Goal: Task Accomplishment & Management: Use online tool/utility

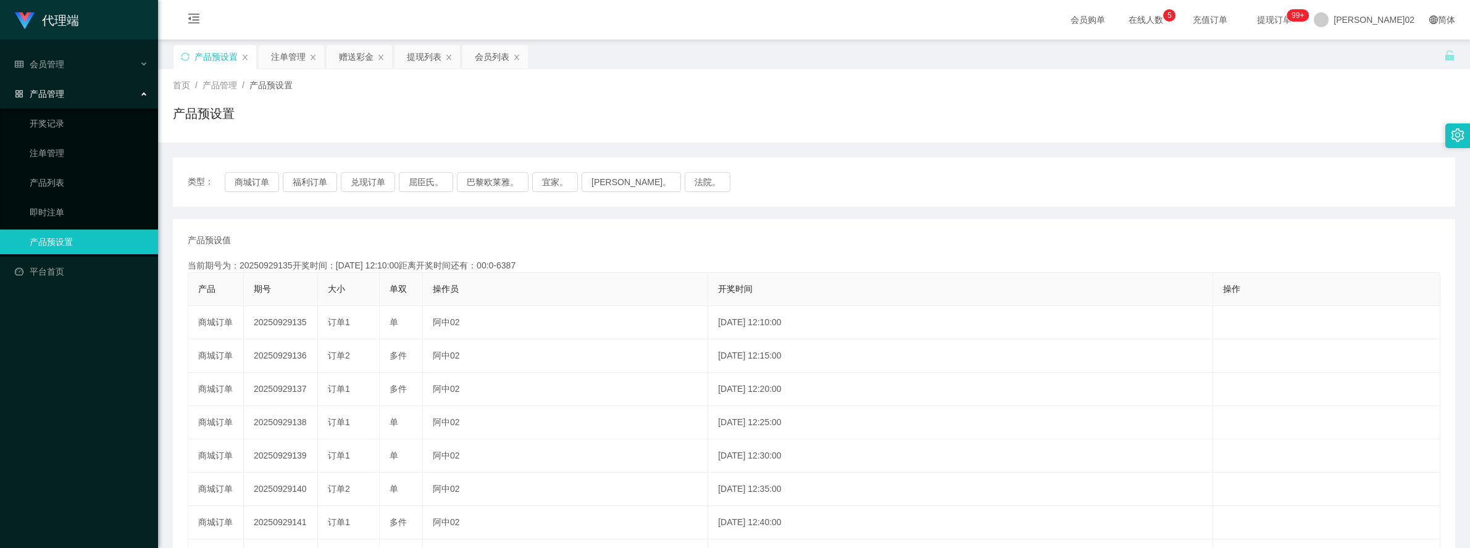
click at [357, 57] on div "赠送彩金" at bounding box center [356, 56] width 35 height 23
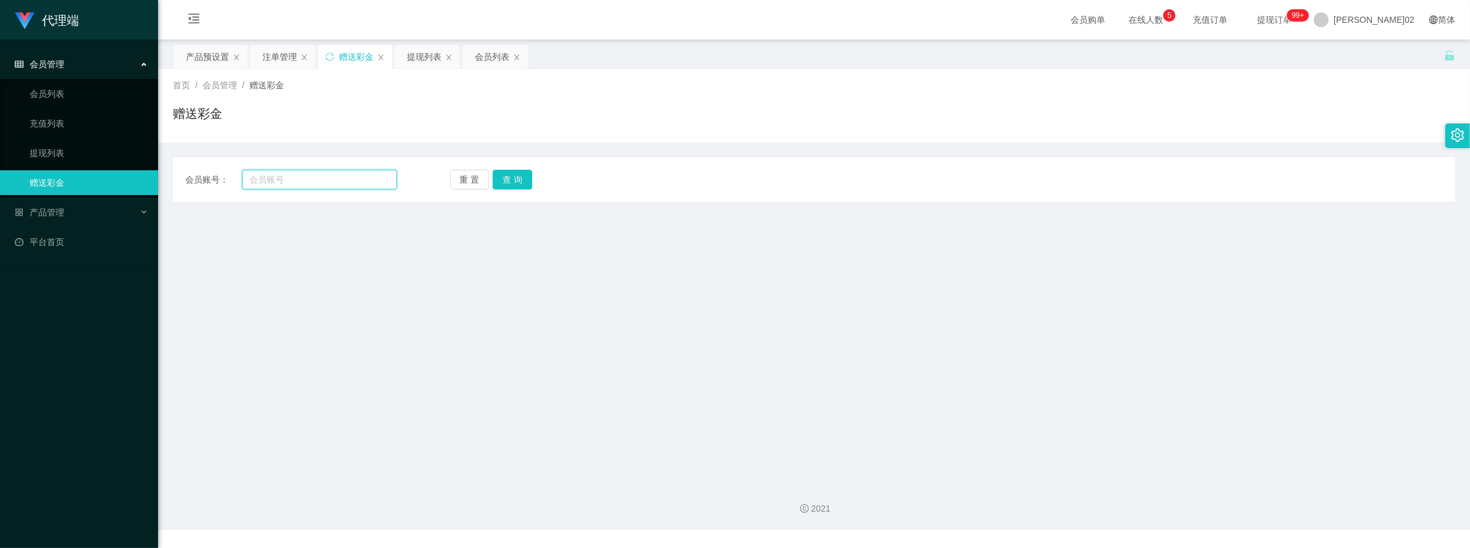
click at [317, 188] on input "text" at bounding box center [319, 180] width 154 height 20
type input "4953"
click at [491, 171] on div "重 置 查 询" at bounding box center [556, 180] width 212 height 20
click at [503, 176] on button "查 询" at bounding box center [513, 180] width 40 height 20
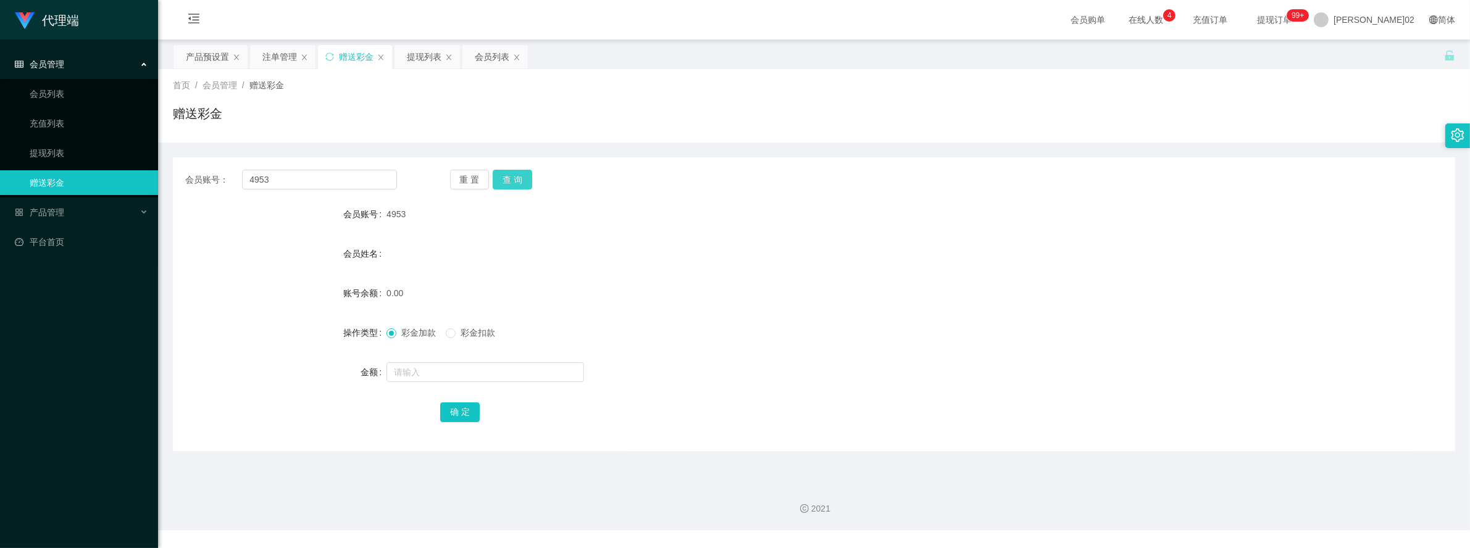
click at [503, 176] on button "查 询" at bounding box center [513, 180] width 40 height 20
click at [1397, 17] on span "[PERSON_NAME]02" at bounding box center [1373, 20] width 81 height 40
click at [1365, 57] on div "产品预设置 注单管理 赠送彩金 提现列表 会员列表" at bounding box center [808, 65] width 1271 height 43
click at [1328, 23] on span at bounding box center [1320, 19] width 15 height 15
click at [1371, 49] on li "退出登录" at bounding box center [1398, 54] width 93 height 20
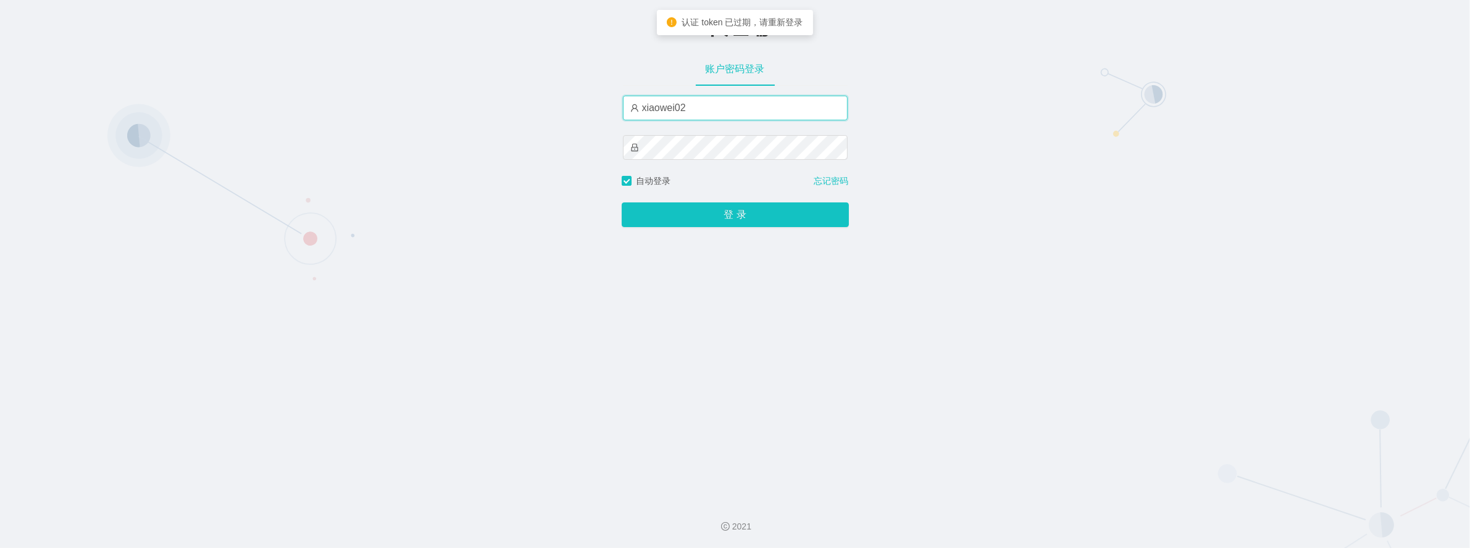
drag, startPoint x: 692, startPoint y: 111, endPoint x: 541, endPoint y: 107, distance: 151.3
click at [541, 107] on div "-代理端 账户密码登录 xiaowei02 自动登录 忘记密码 登 录" at bounding box center [735, 245] width 1470 height 491
type input "azhong02"
click at [622, 202] on button "登 录" at bounding box center [735, 214] width 227 height 25
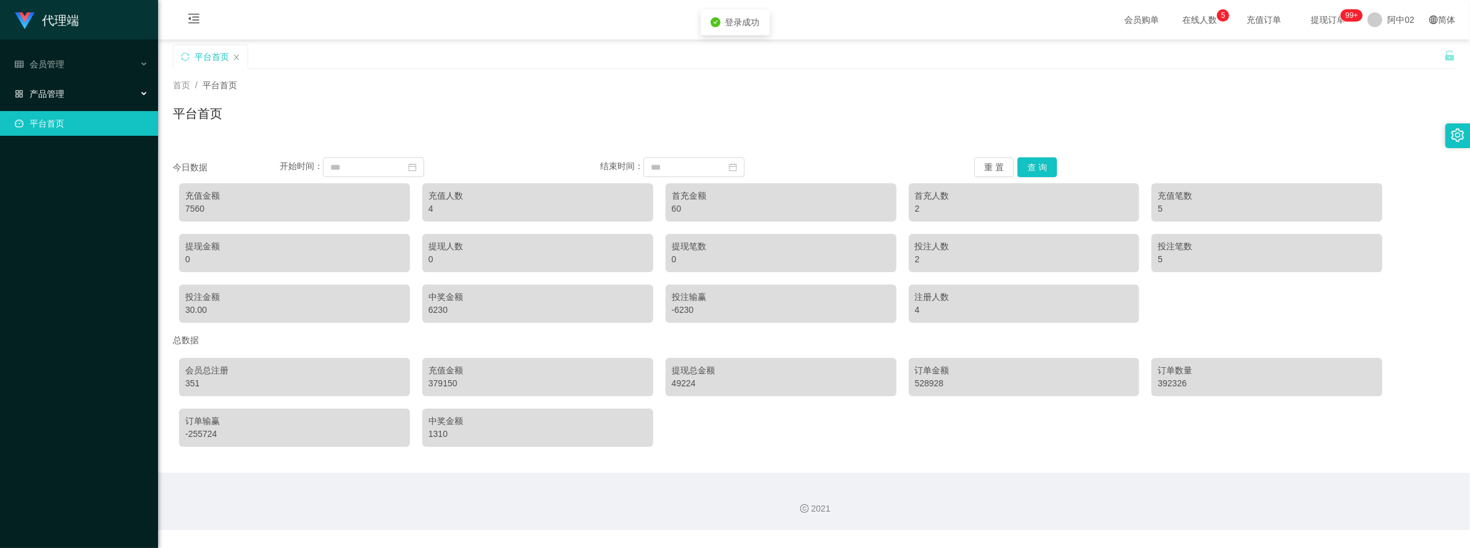
click at [48, 94] on font "产品管理" at bounding box center [47, 94] width 35 height 10
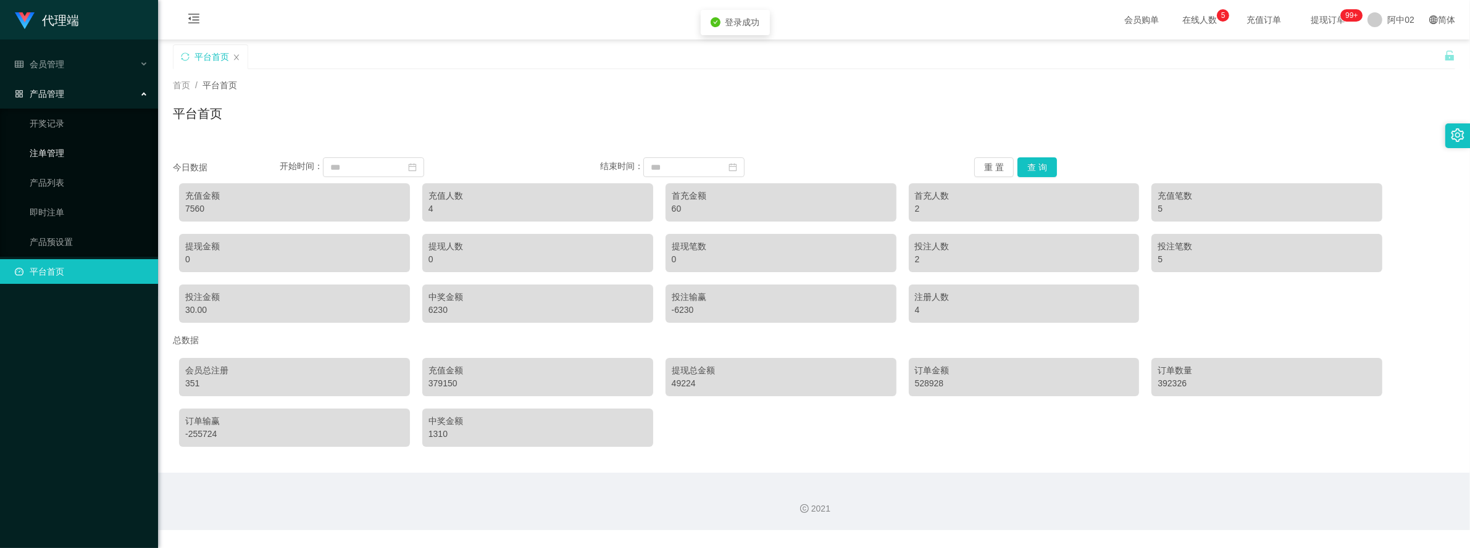
click at [59, 152] on link "注单管理" at bounding box center [89, 153] width 119 height 25
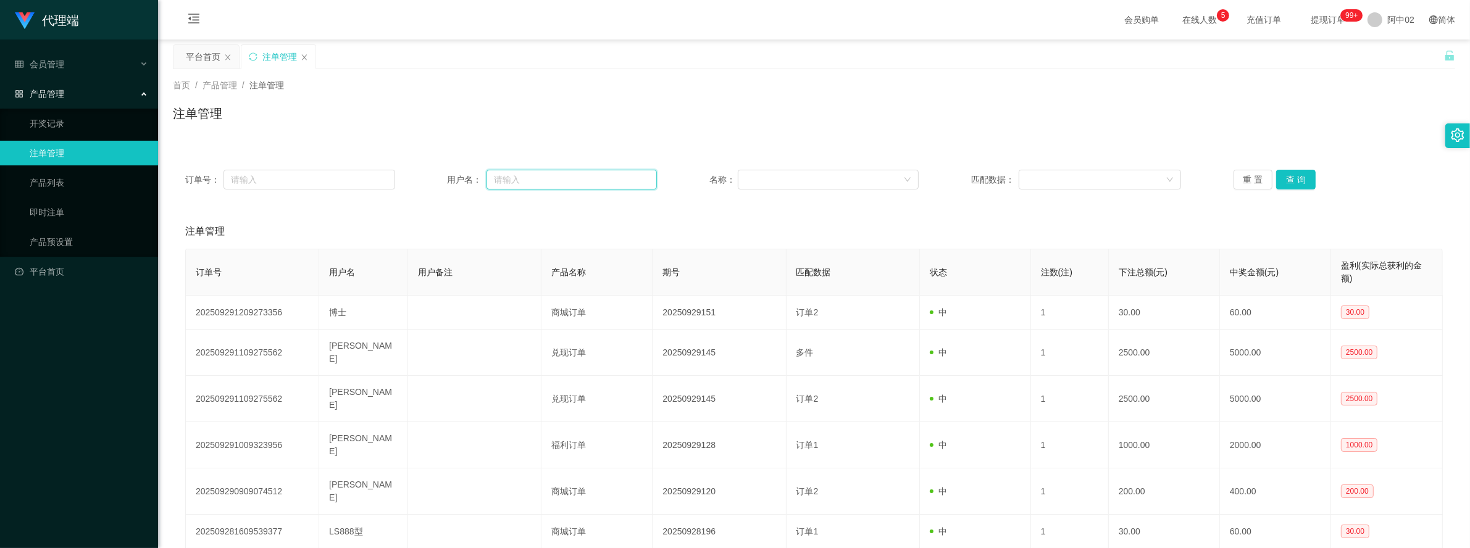
click at [488, 172] on input "text" at bounding box center [571, 180] width 170 height 20
paste input "4"
click at [541, 125] on div "注单管理" at bounding box center [814, 118] width 1282 height 28
click at [520, 177] on input "49" at bounding box center [571, 180] width 170 height 20
type input "4953"
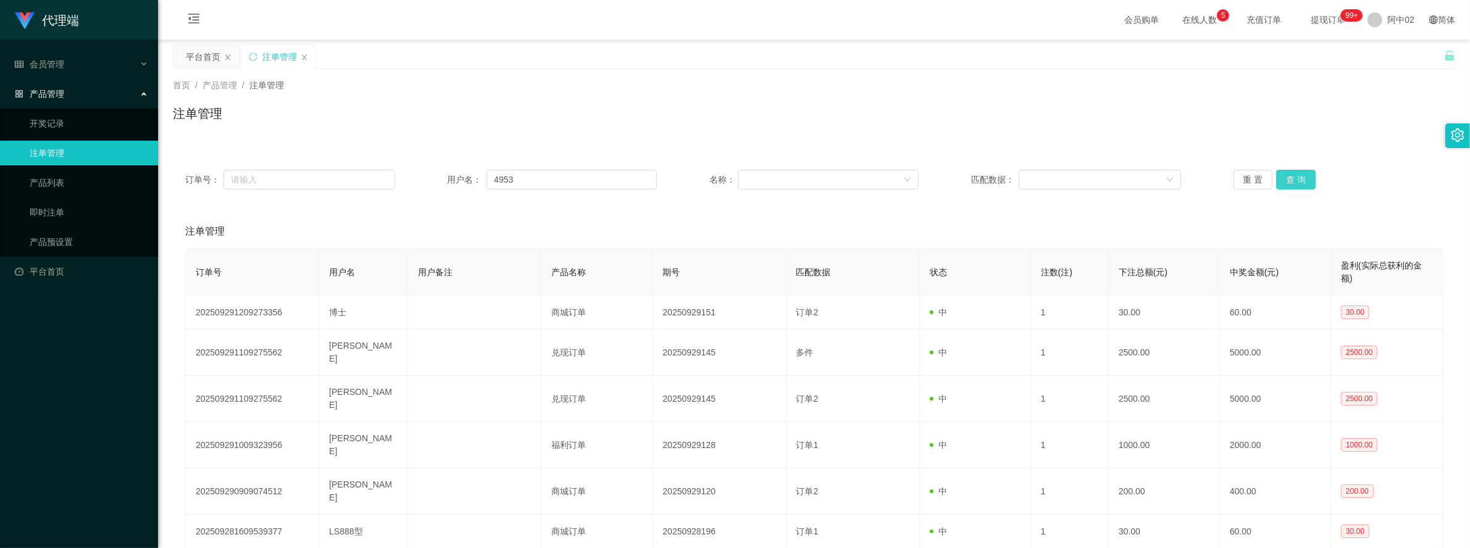
click at [1287, 178] on button "查 询" at bounding box center [1296, 180] width 40 height 20
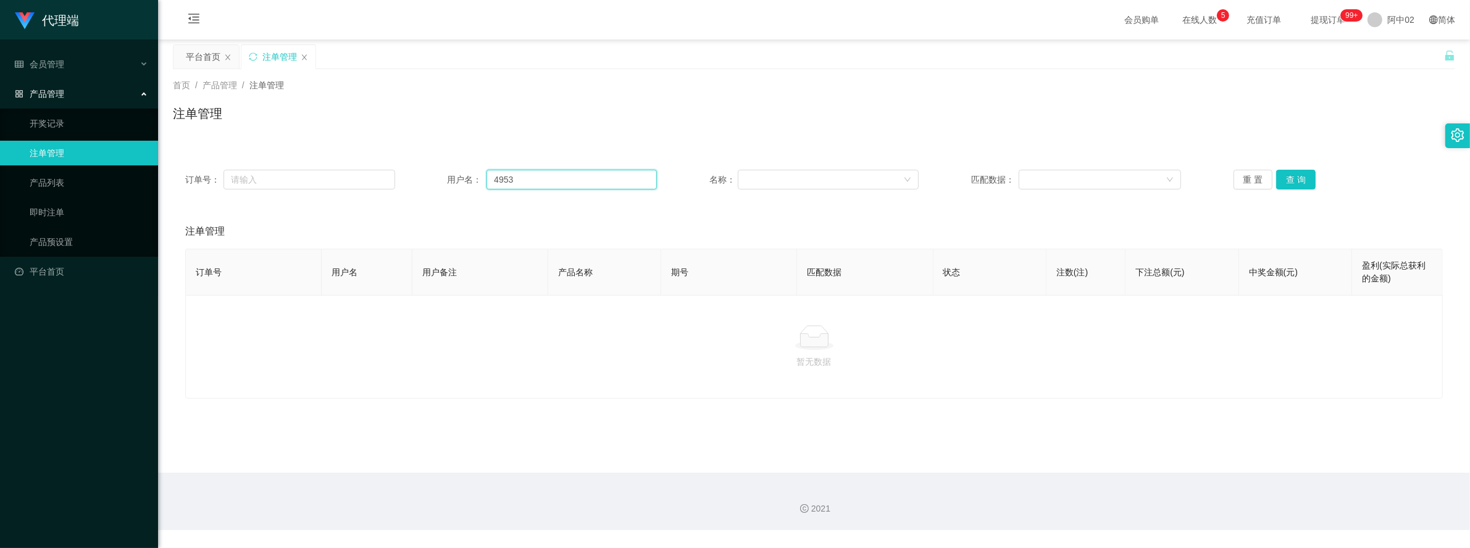
drag, startPoint x: 527, startPoint y: 183, endPoint x: 396, endPoint y: 162, distance: 132.5
click at [396, 162] on div "订单号： 用户名： 4953 名称： 匹配数据： 重 置 查 询" at bounding box center [814, 179] width 1282 height 44
click at [64, 64] on font "会员管理" at bounding box center [47, 64] width 35 height 10
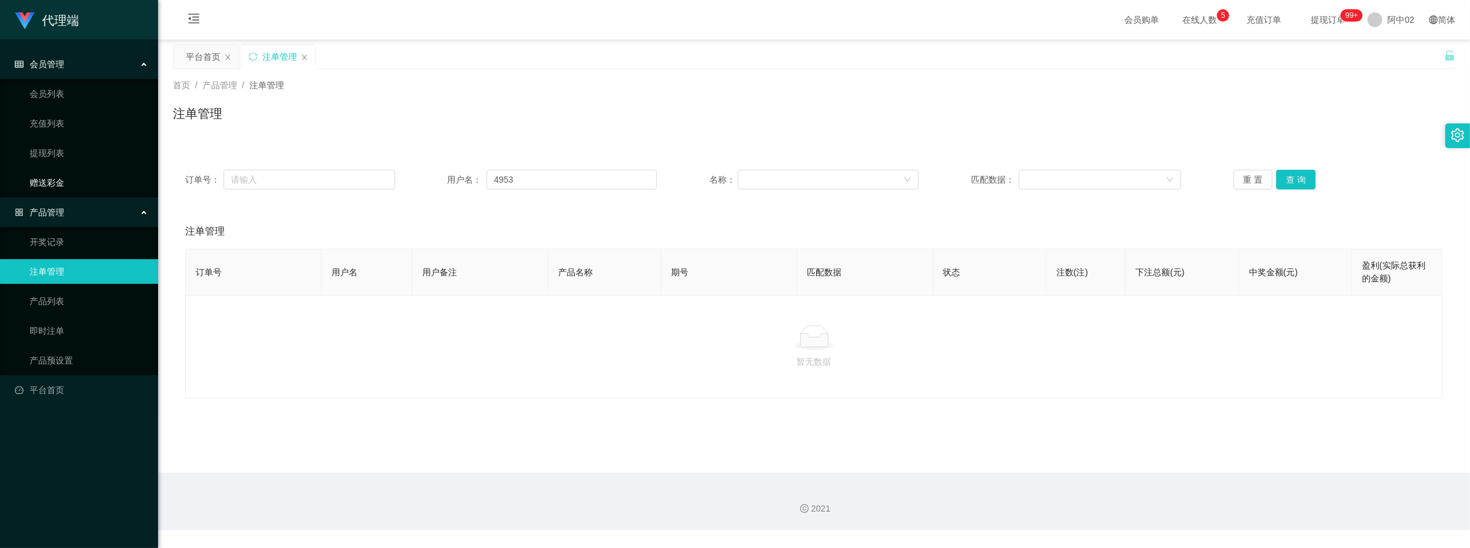
click at [64, 179] on link "赠送彩金" at bounding box center [89, 182] width 119 height 25
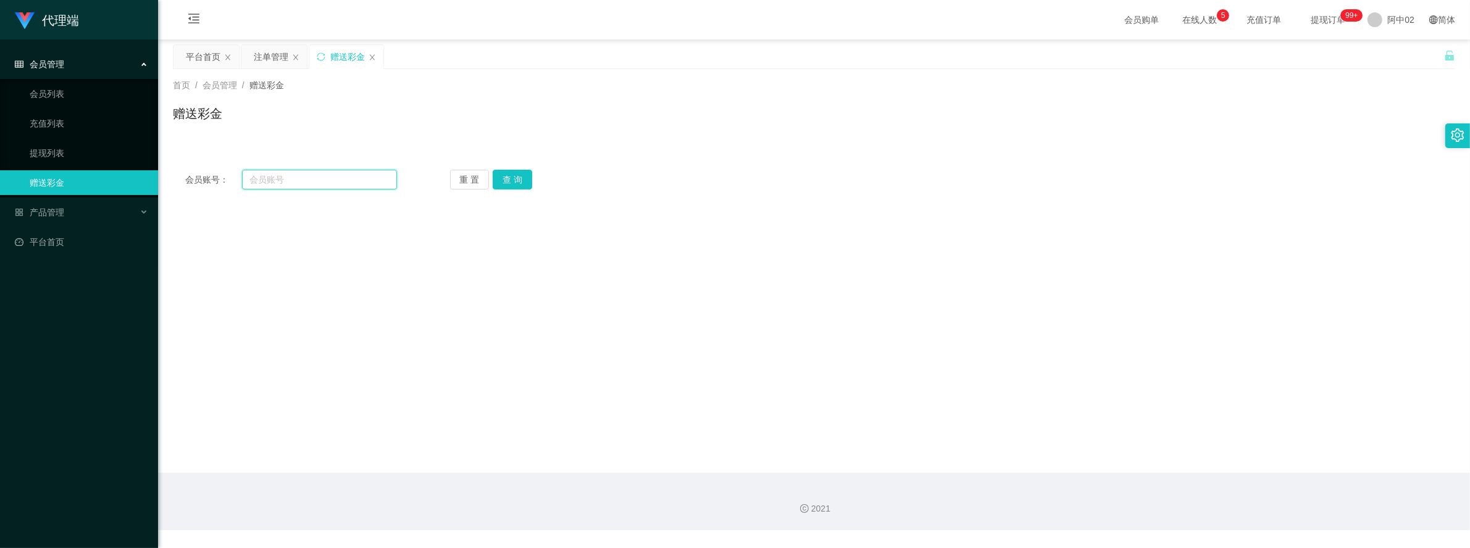
click at [289, 180] on input "text" at bounding box center [319, 180] width 154 height 20
paste input "4953"
type input "4953"
click at [525, 179] on button "查 询" at bounding box center [513, 180] width 40 height 20
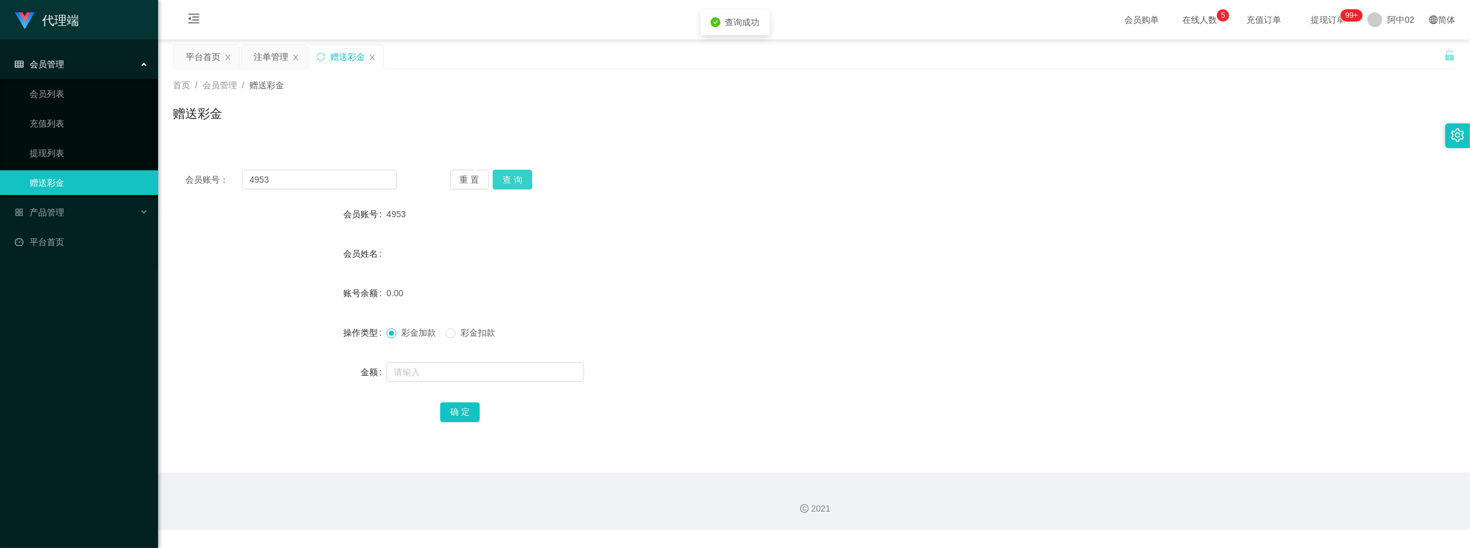
click at [525, 179] on button "查 询" at bounding box center [513, 180] width 40 height 20
click at [525, 179] on div "重 置 查 询" at bounding box center [556, 180] width 212 height 20
drag, startPoint x: 525, startPoint y: 179, endPoint x: 557, endPoint y: 204, distance: 40.9
click at [564, 216] on div "4953" at bounding box center [760, 214] width 748 height 25
click at [275, 50] on div "注单管理" at bounding box center [271, 56] width 35 height 23
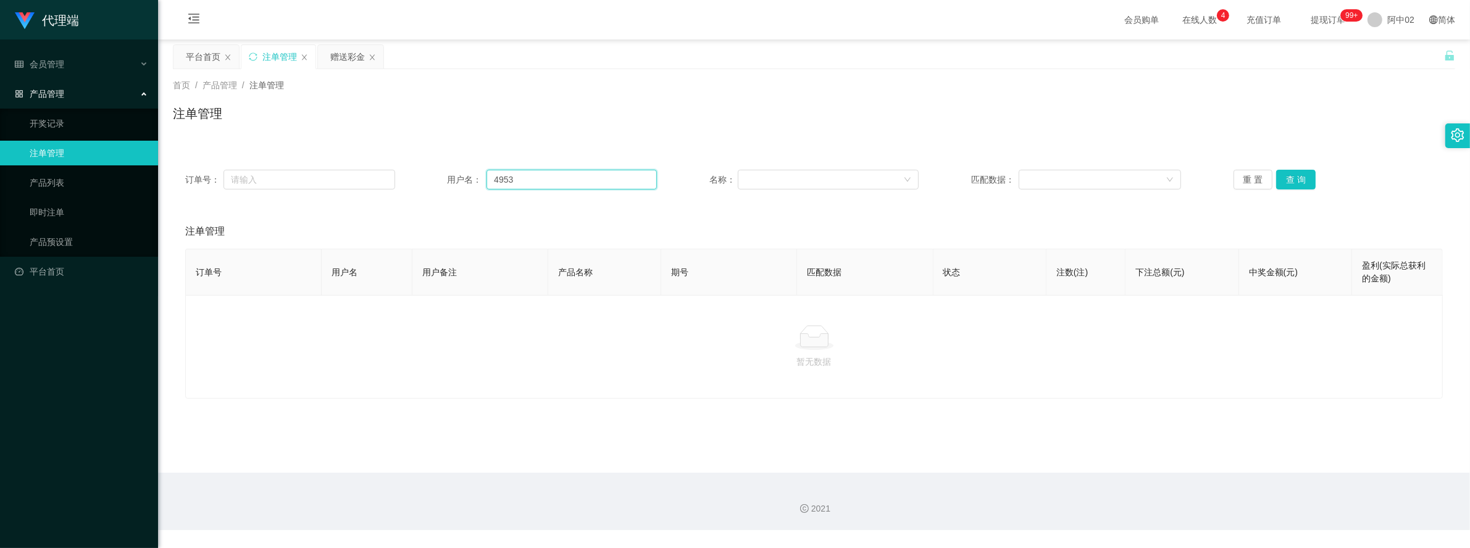
drag, startPoint x: 540, startPoint y: 183, endPoint x: 438, endPoint y: 172, distance: 102.4
click at [438, 172] on div "订单号： 用户名： 4953 名称： 匹配数据： 重 置 查 询" at bounding box center [813, 180] width 1257 height 20
click at [1276, 181] on button "查 询" at bounding box center [1296, 180] width 40 height 20
click at [1233, 180] on button "重 置" at bounding box center [1253, 180] width 40 height 20
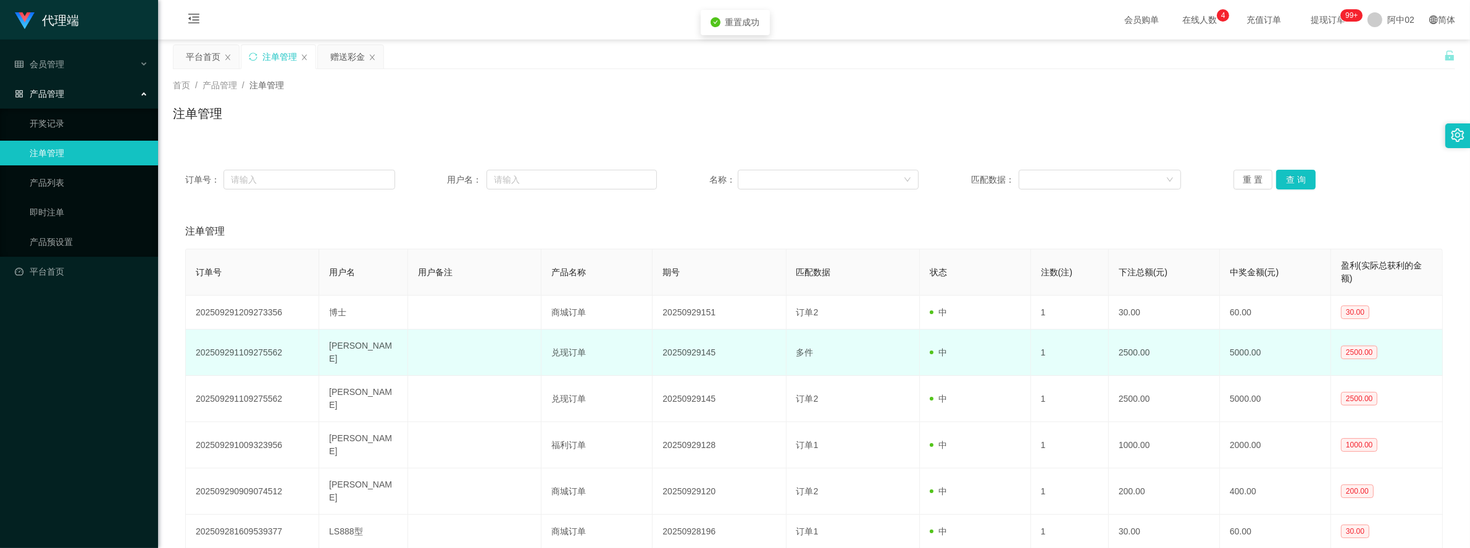
click at [1143, 339] on td "2500.00" at bounding box center [1164, 353] width 111 height 46
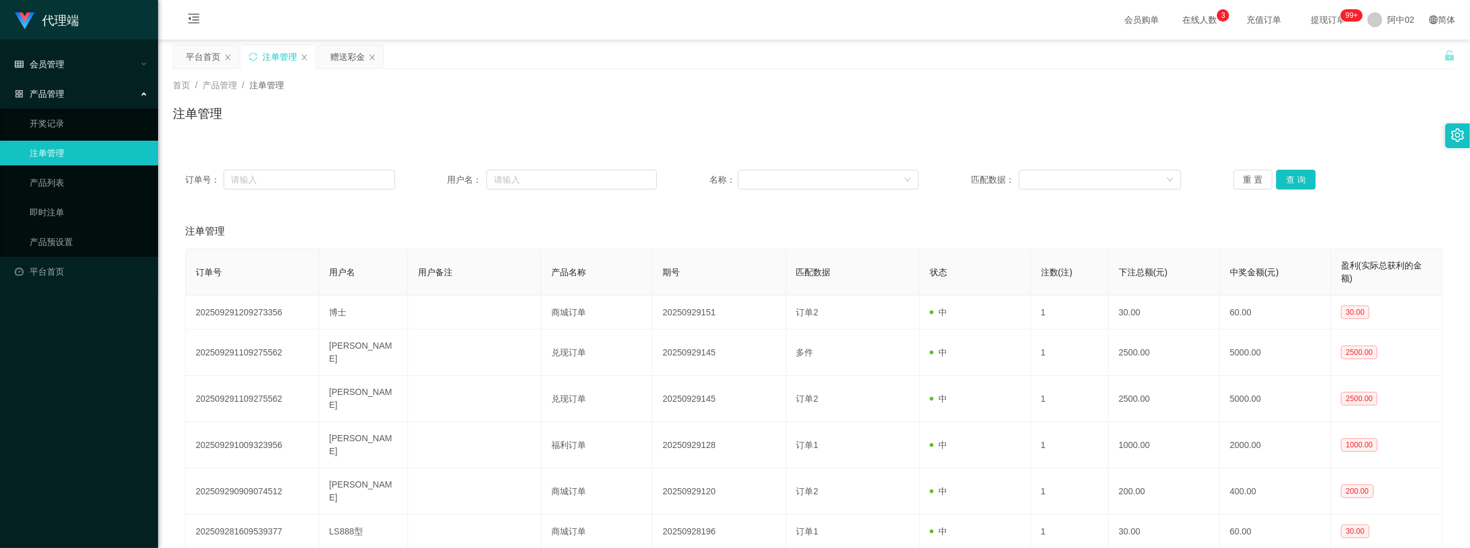
click at [93, 69] on div "会员管理" at bounding box center [79, 64] width 158 height 25
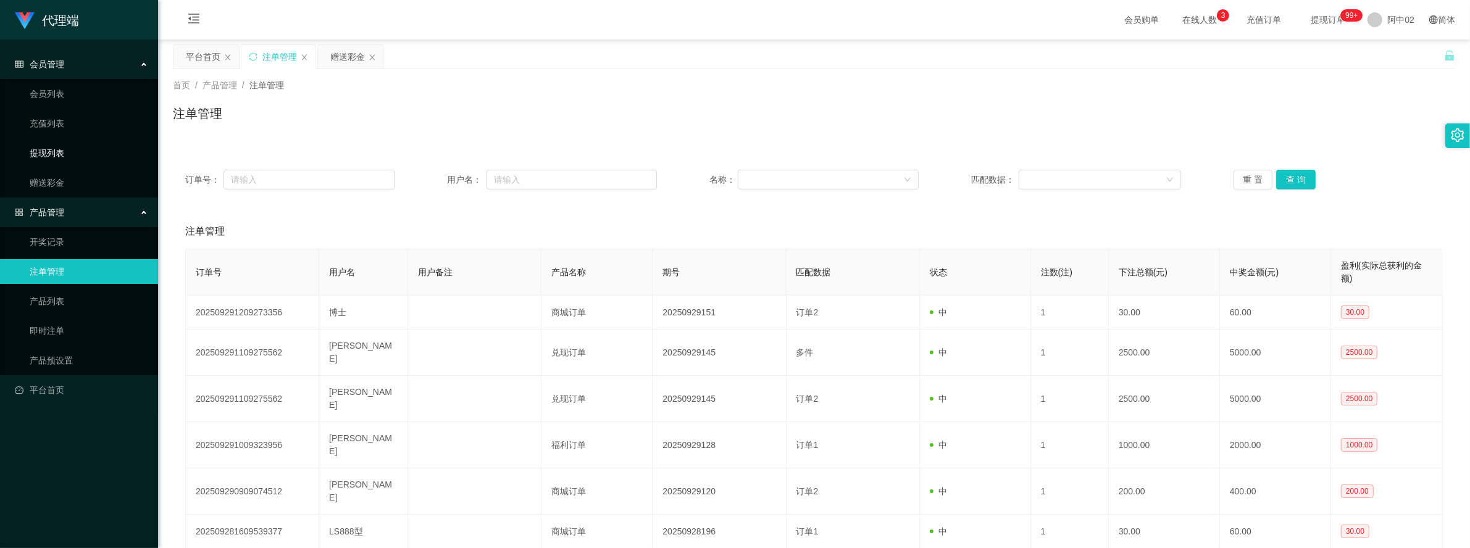
click at [71, 158] on link "提现列表" at bounding box center [89, 153] width 119 height 25
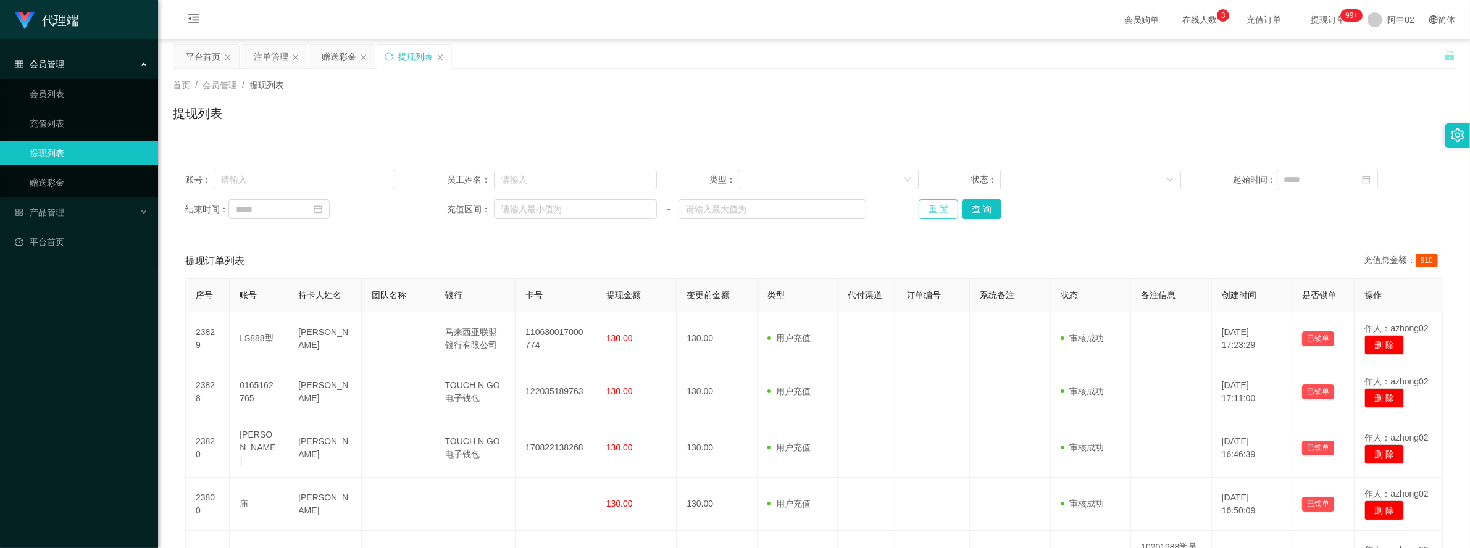
click at [943, 215] on button "重 置" at bounding box center [938, 209] width 40 height 20
click at [246, 173] on input "text" at bounding box center [304, 180] width 181 height 20
paste input "4953"
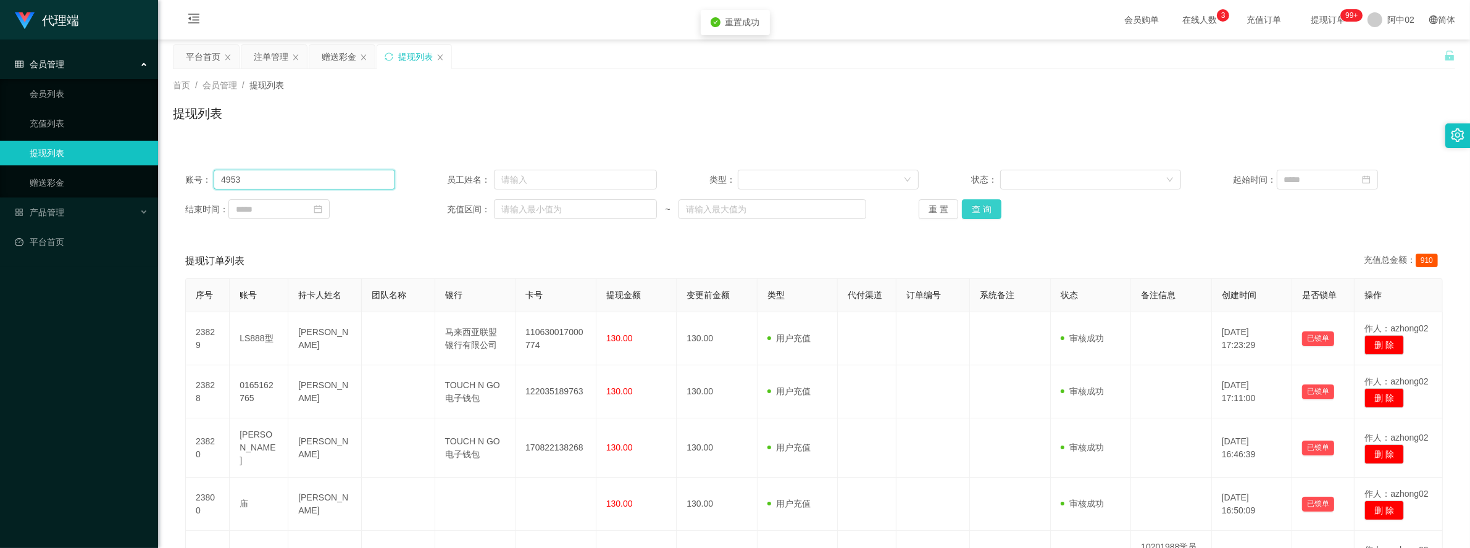
type input "4953"
click at [985, 207] on button "查 询" at bounding box center [982, 209] width 40 height 20
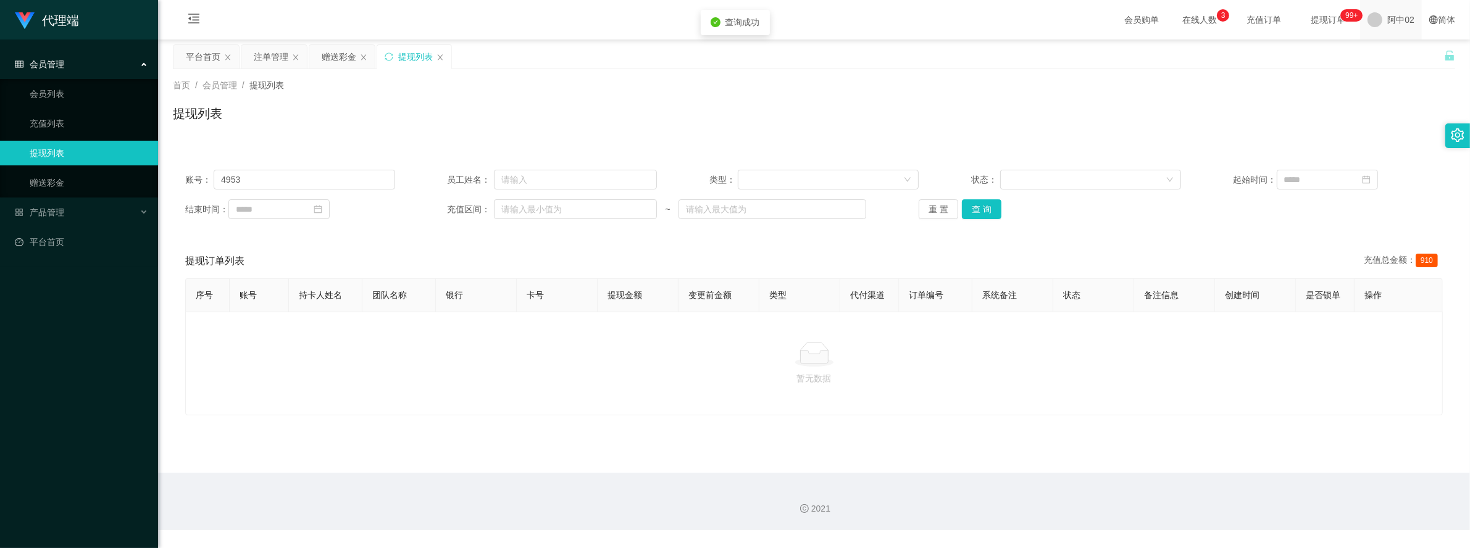
drag, startPoint x: 1376, startPoint y: 22, endPoint x: 1375, endPoint y: 30, distance: 8.1
click at [1376, 22] on div "阿中02" at bounding box center [1391, 20] width 62 height 40
click at [1378, 54] on span "退出登录" at bounding box center [1389, 54] width 35 height 10
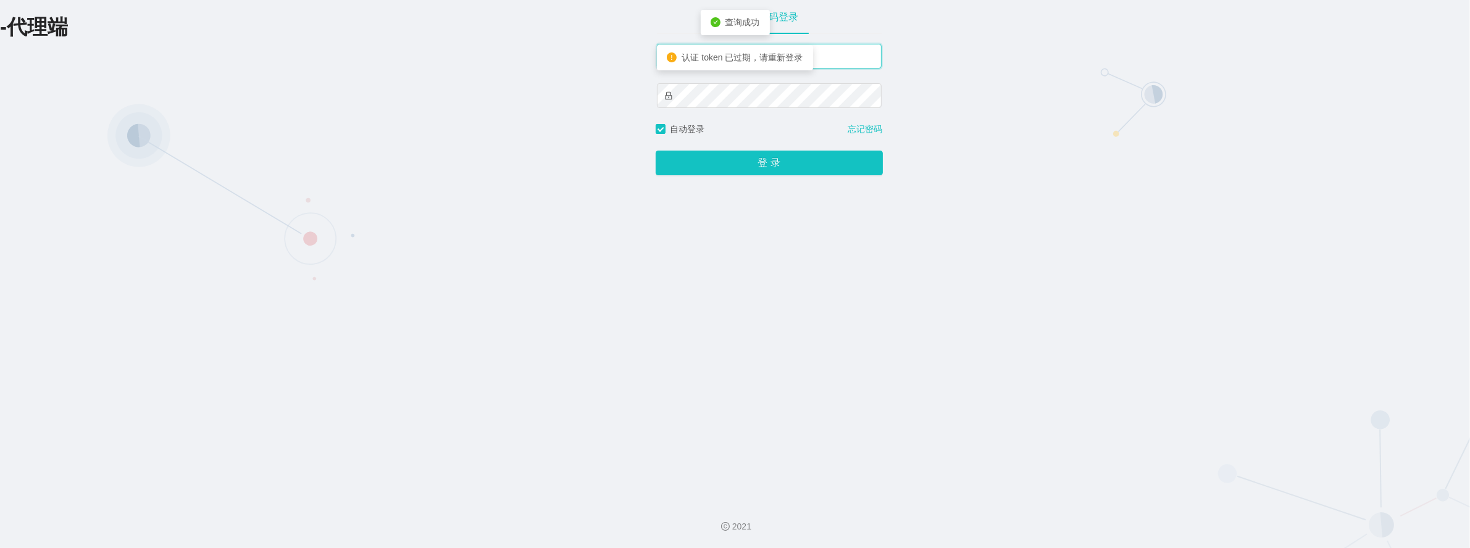
click at [831, 59] on input "xiaowei02" at bounding box center [769, 56] width 225 height 25
type input "xiaowei03"
click at [656, 151] on button "登 录" at bounding box center [769, 163] width 227 height 25
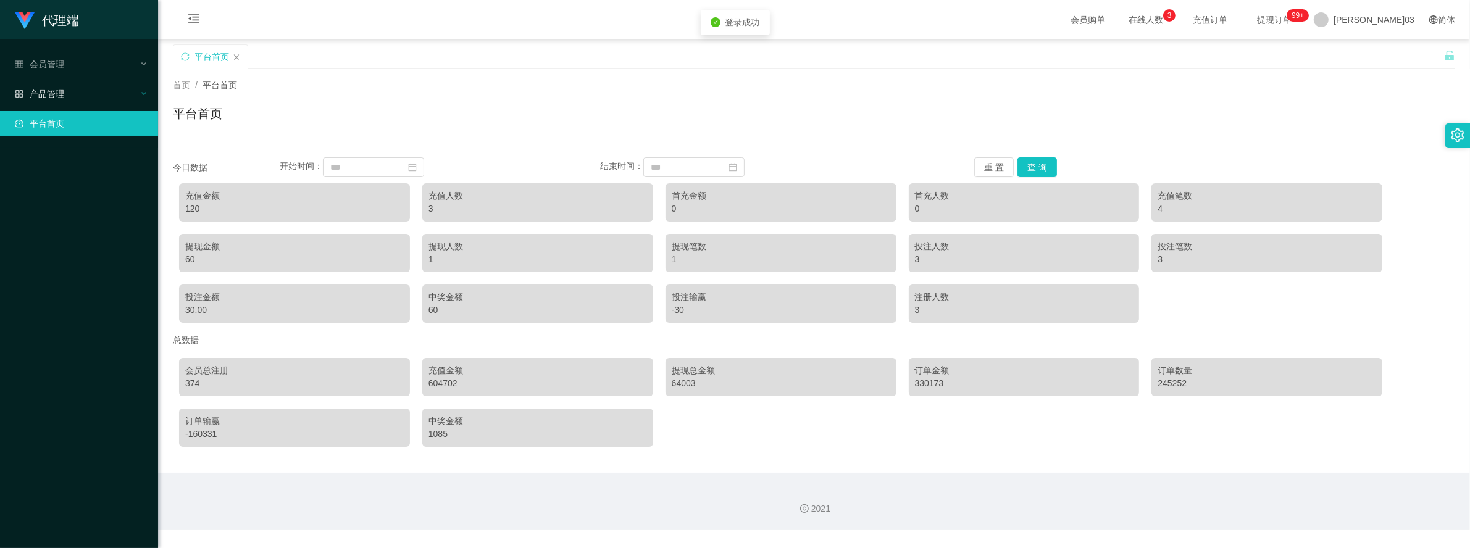
drag, startPoint x: 75, startPoint y: 80, endPoint x: 72, endPoint y: 87, distance: 7.5
click at [75, 81] on ul "会员管理 产品管理 平台首页" at bounding box center [79, 94] width 158 height 109
click at [72, 87] on div "产品管理" at bounding box center [79, 93] width 158 height 25
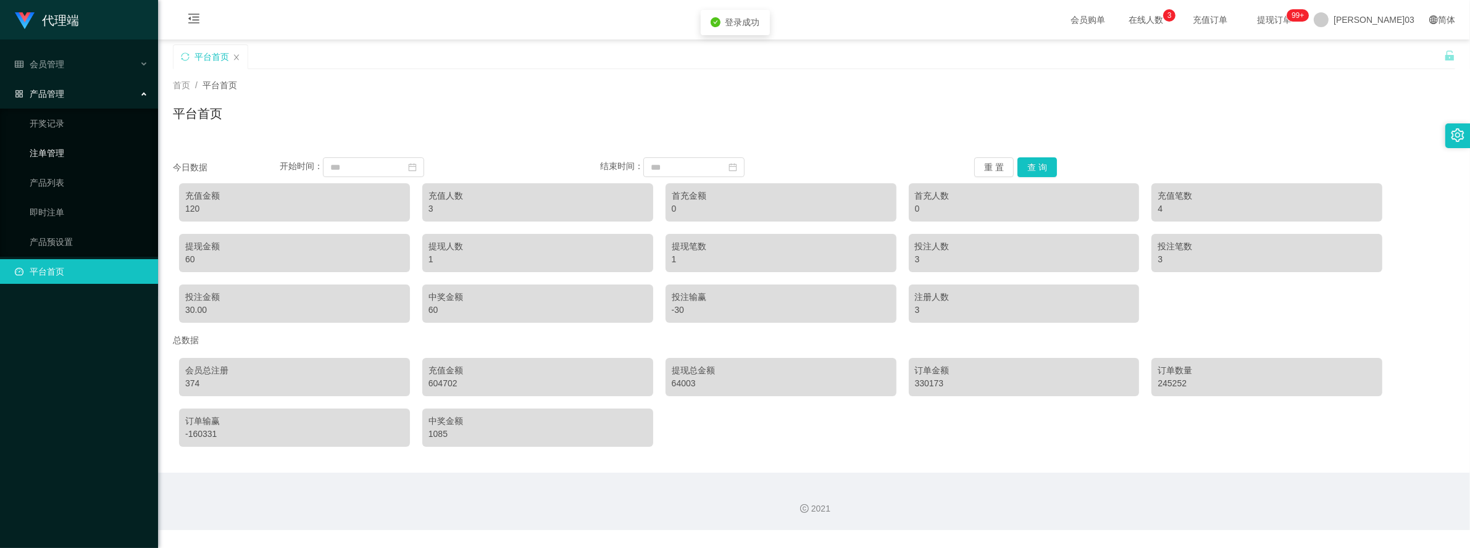
drag, startPoint x: 67, startPoint y: 156, endPoint x: 99, endPoint y: 154, distance: 32.7
click at [67, 156] on link "注单管理" at bounding box center [89, 153] width 119 height 25
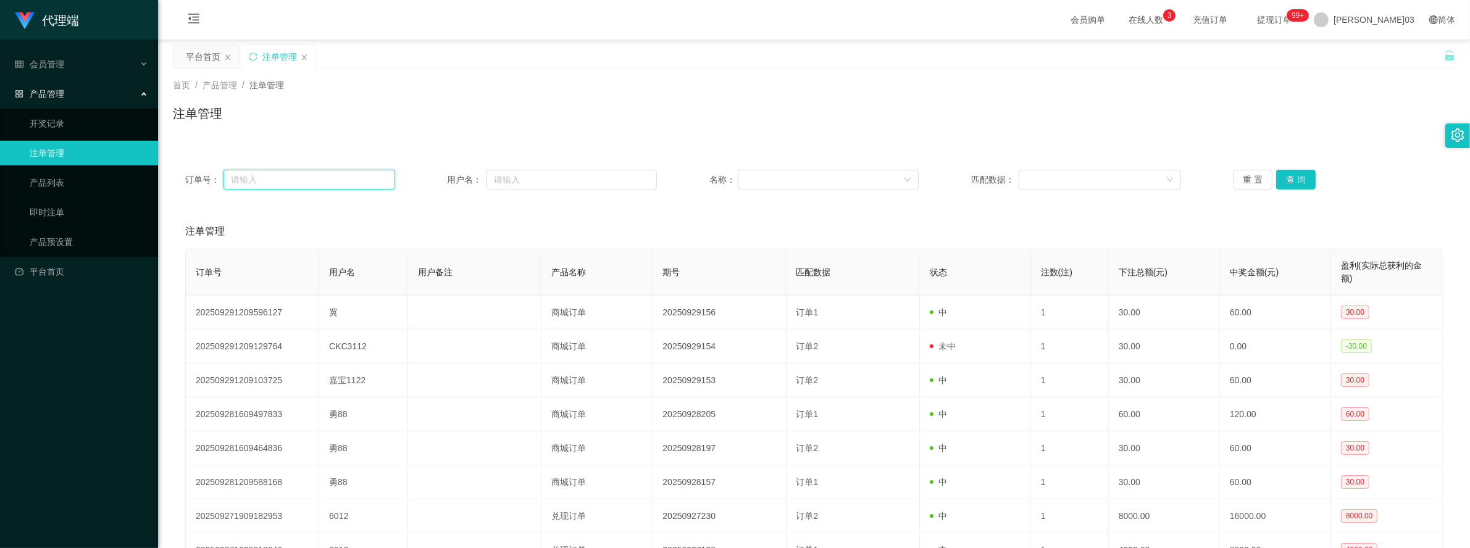
click at [335, 177] on input "text" at bounding box center [309, 180] width 172 height 20
click at [532, 185] on input "text" at bounding box center [571, 180] width 170 height 20
paste input "4953"
type input "4953"
click at [1268, 179] on div "重 置 查 询" at bounding box center [1338, 180] width 210 height 20
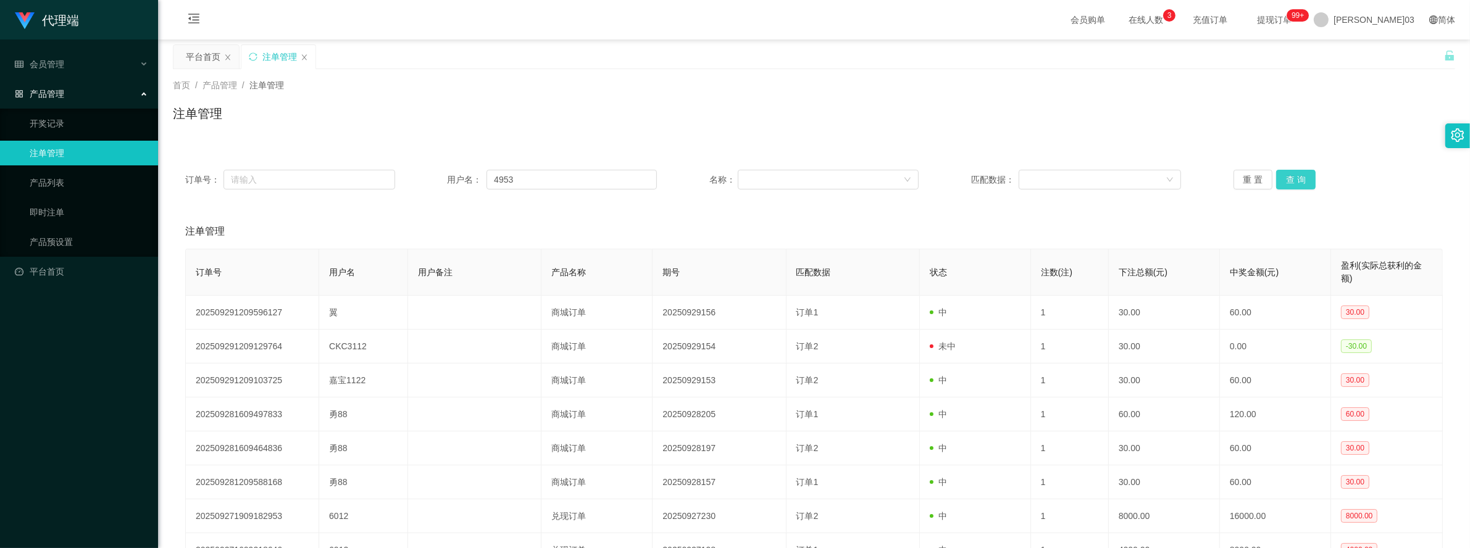
click at [1283, 183] on button "查 询" at bounding box center [1296, 180] width 40 height 20
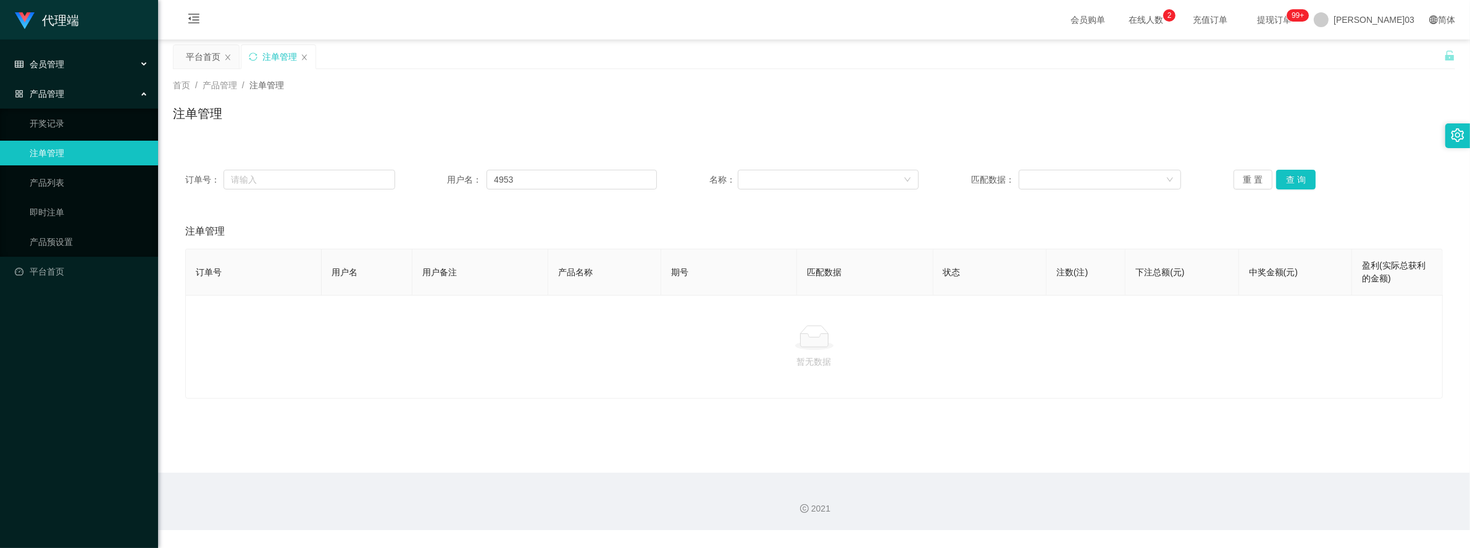
click at [130, 62] on div "会员管理" at bounding box center [79, 64] width 158 height 25
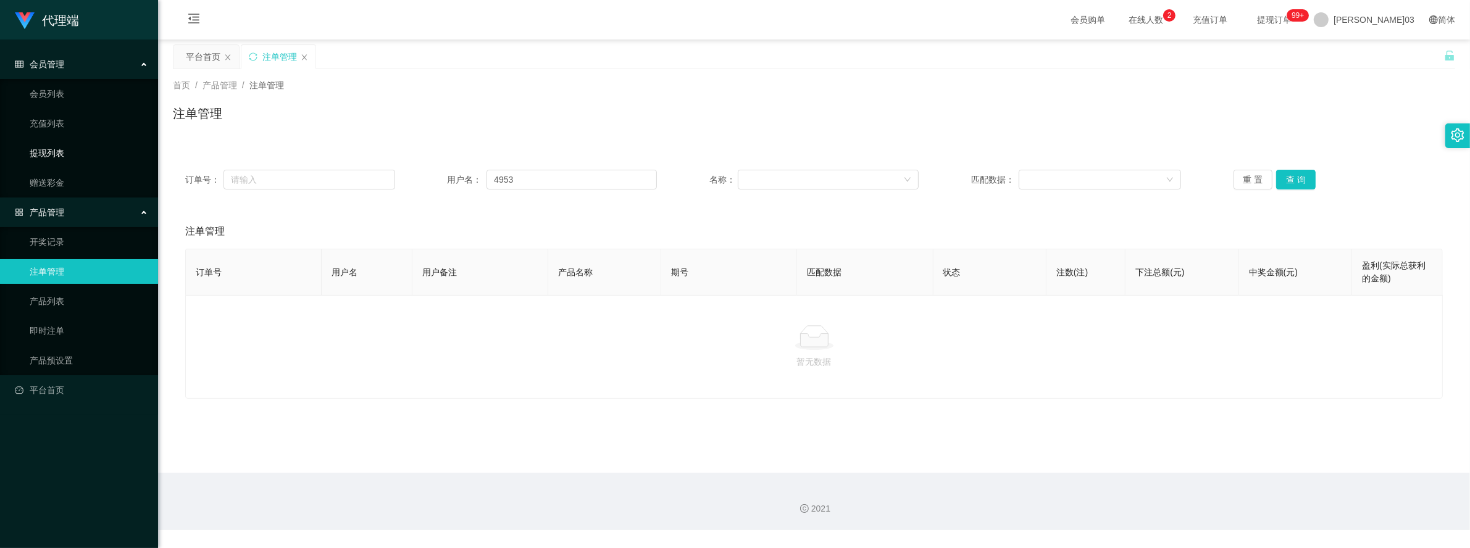
click at [66, 147] on link "提现列表" at bounding box center [89, 153] width 119 height 25
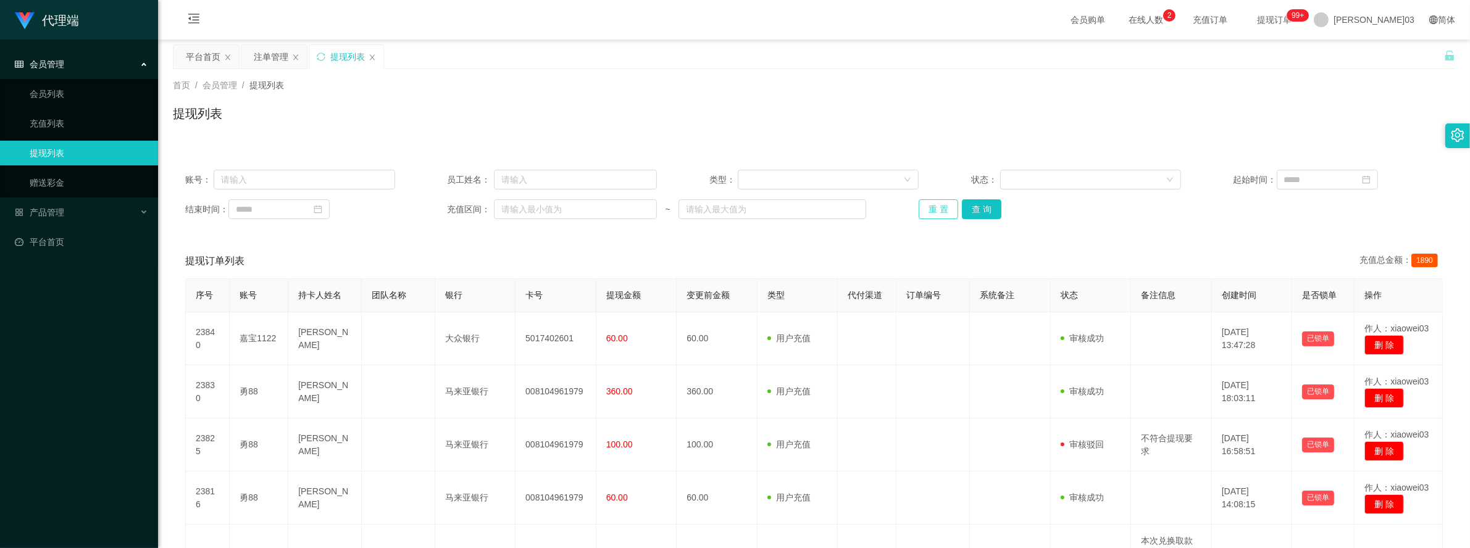
click at [949, 207] on button "重 置" at bounding box center [938, 209] width 40 height 20
click at [1083, 231] on div "账号： 员工姓名： 类型： 状态： 起始时间： 结束时间： 充值区间： ~ 重 置 查 询" at bounding box center [814, 194] width 1282 height 74
click at [1398, 12] on span "[PERSON_NAME]03" at bounding box center [1373, 20] width 81 height 40
click at [1392, 56] on span "退出登录" at bounding box center [1389, 54] width 35 height 10
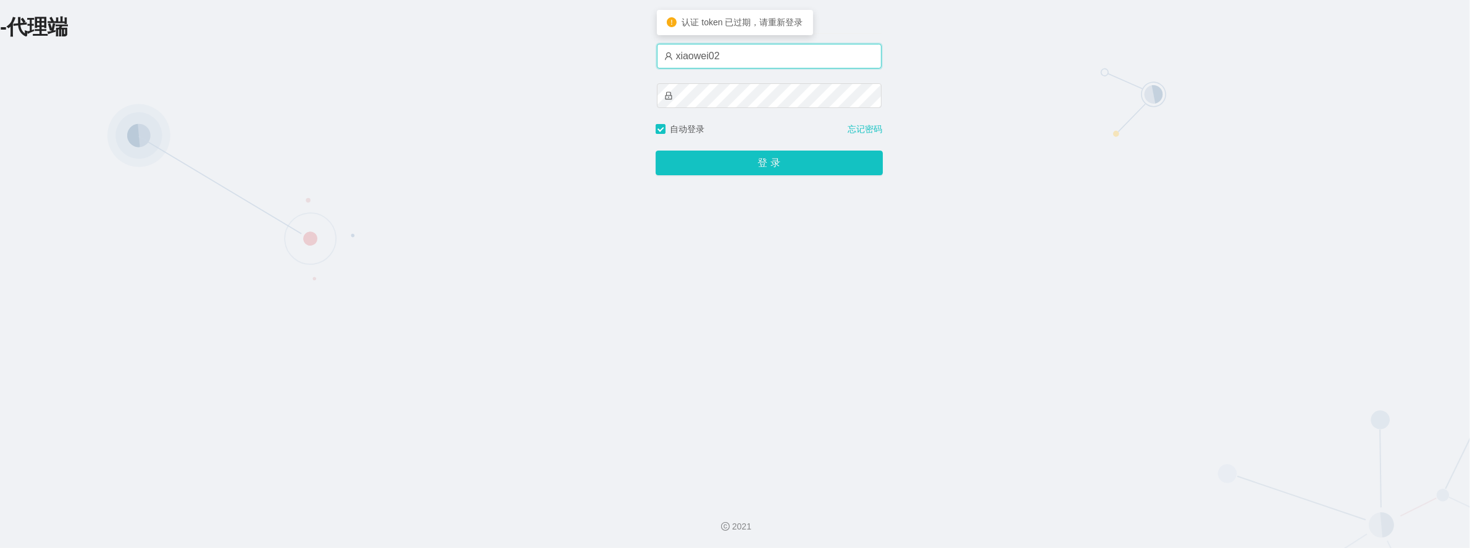
click at [830, 59] on input "xiaowei02" at bounding box center [769, 56] width 225 height 25
drag, startPoint x: 830, startPoint y: 59, endPoint x: 565, endPoint y: 59, distance: 264.8
click at [565, 59] on div "-代理端 账户密码登录 xiaowei02 自动登录 忘记密码 登 录" at bounding box center [735, 245] width 1470 height 491
type input "azhong03"
click at [656, 151] on button "登 录" at bounding box center [769, 163] width 227 height 25
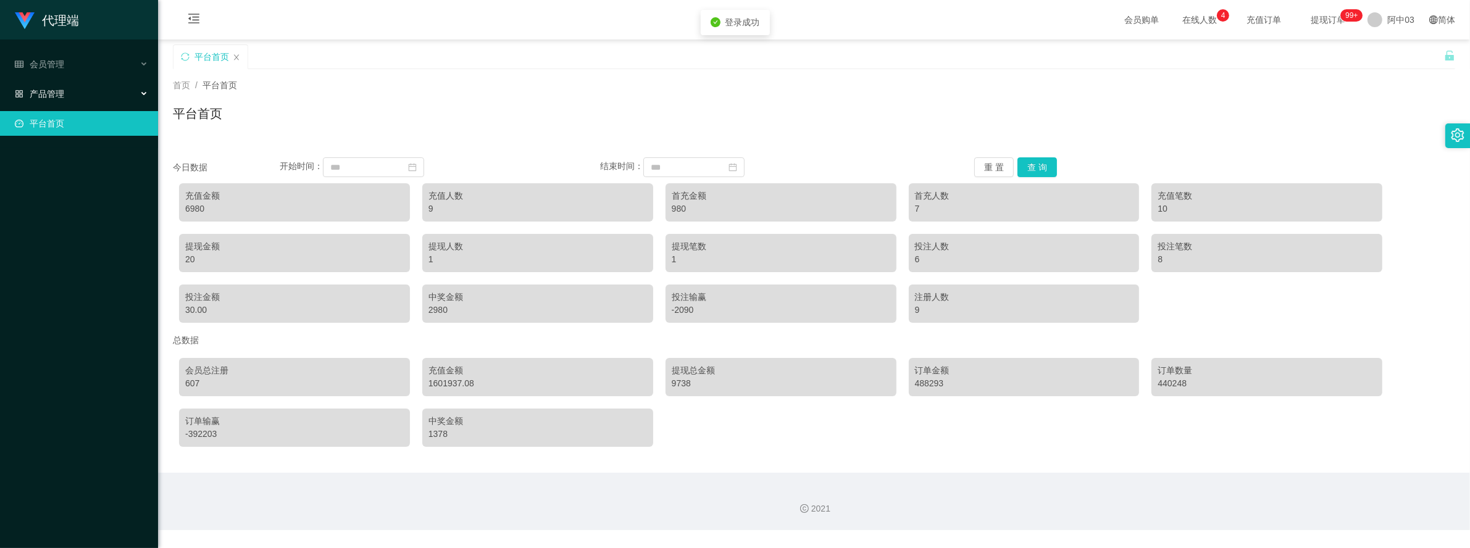
click at [107, 91] on div "产品管理" at bounding box center [79, 93] width 158 height 25
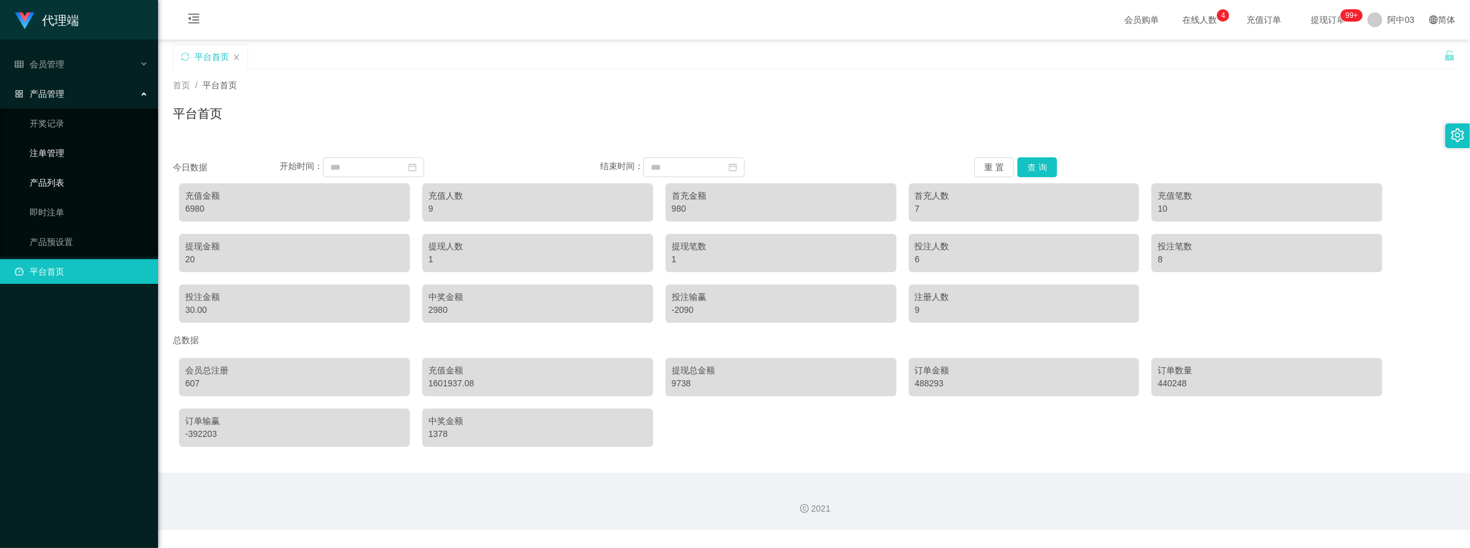
drag, startPoint x: 69, startPoint y: 156, endPoint x: 78, endPoint y: 153, distance: 9.6
click at [69, 156] on link "注单管理" at bounding box center [89, 153] width 119 height 25
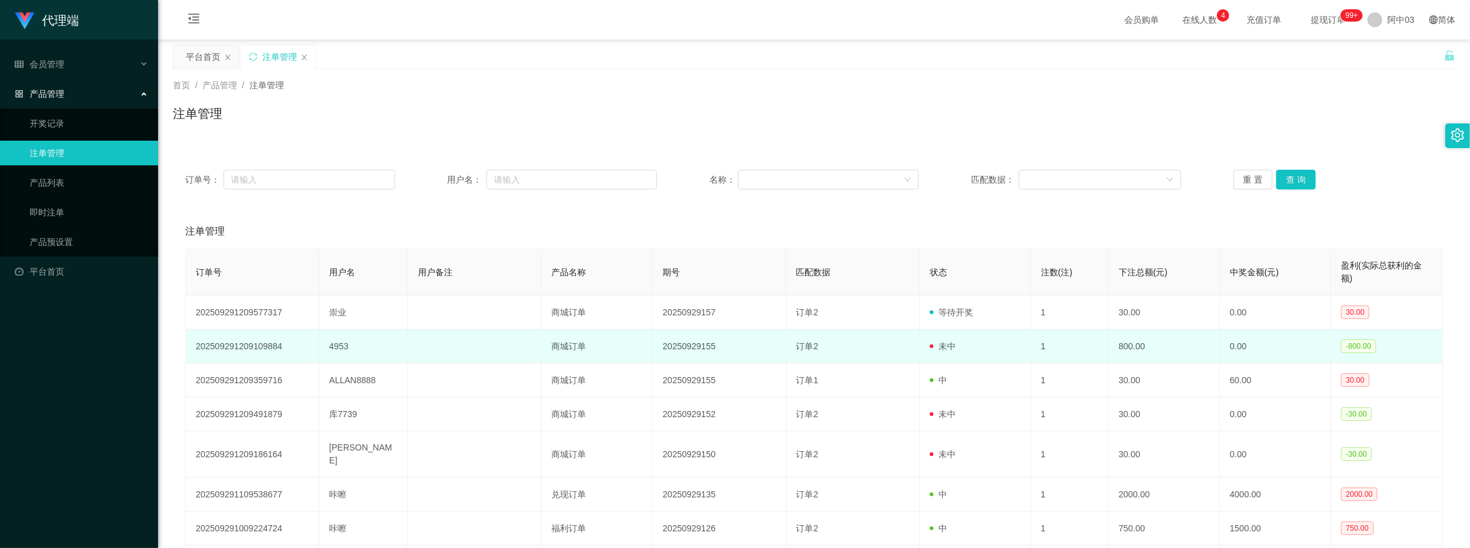
click at [1039, 339] on td "1" at bounding box center [1070, 347] width 78 height 34
click at [682, 351] on td "20250929155" at bounding box center [718, 347] width 133 height 34
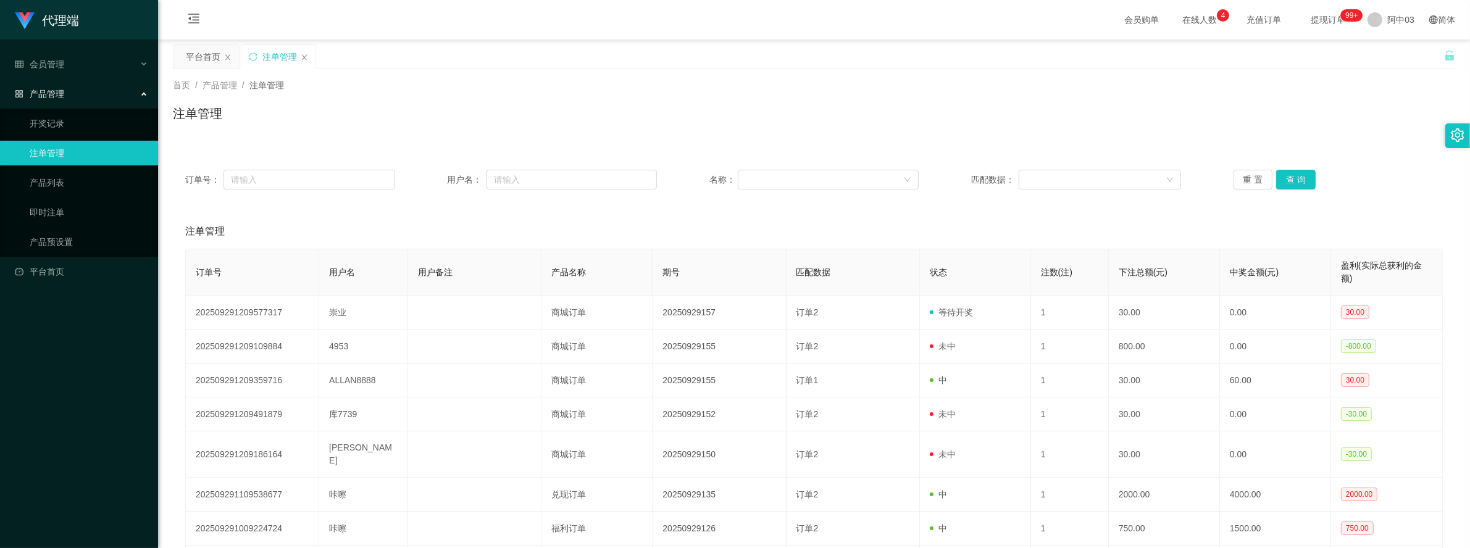
click at [931, 151] on div "订单号： 用户名： 名称： 匹配数据： 重 置 查 询 注单管理 订单号 用户名 用户备注 产品名称 期号 匹配数据 状态 注数(注) 下注总额(元) 中奖金…" at bounding box center [814, 421] width 1282 height 557
click at [538, 172] on input "text" at bounding box center [571, 180] width 170 height 20
paste input "4953"
type input "4953"
click at [1294, 177] on button "查 询" at bounding box center [1296, 180] width 40 height 20
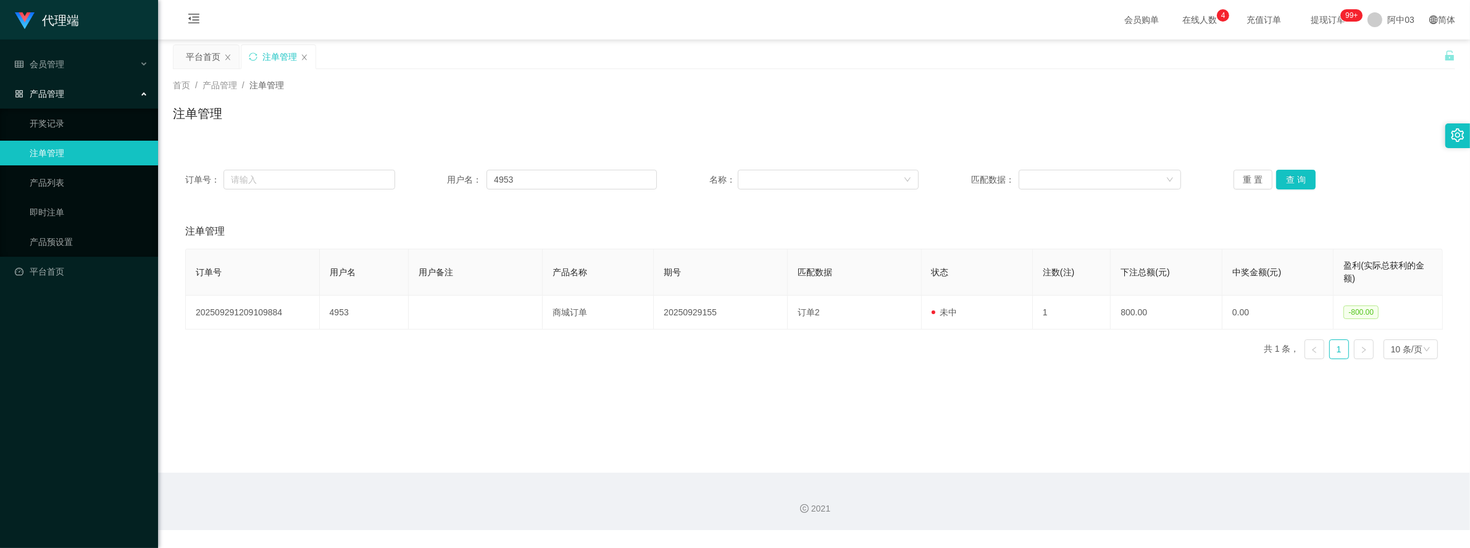
click at [1214, 152] on div "订单号： 用户名： 4953 名称： 匹配数据： 重 置 查 询 注单管理 订单号 用户名 用户备注 产品名称 期号 匹配数据 状态 注数(注) 下注总额(元…" at bounding box center [814, 256] width 1282 height 227
